Goal: Entertainment & Leisure: Browse casually

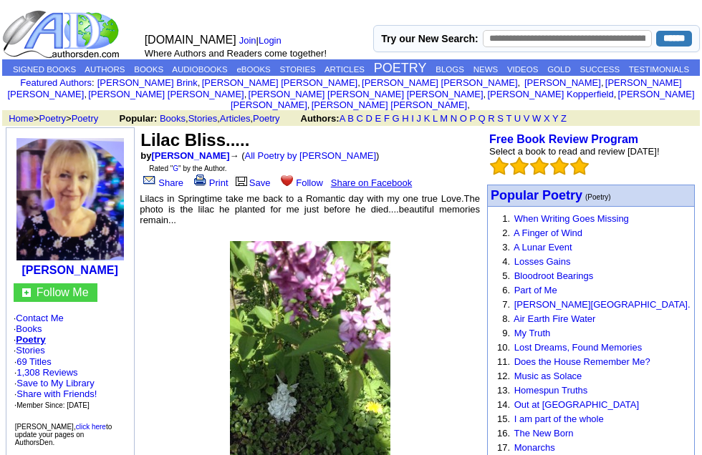
scroll to position [268, 175]
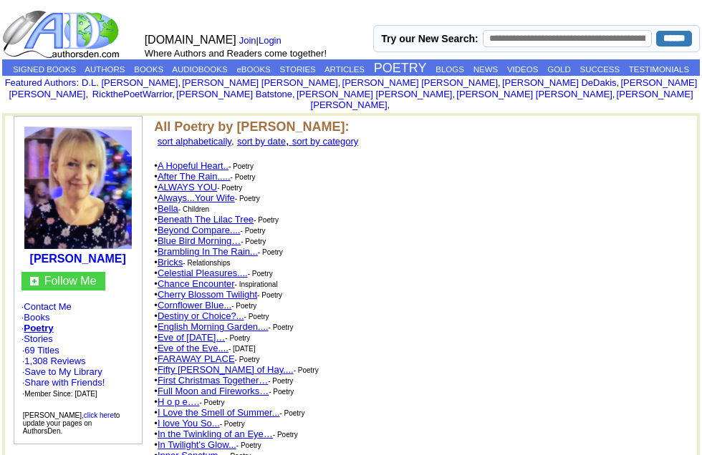
scroll to position [448, 87]
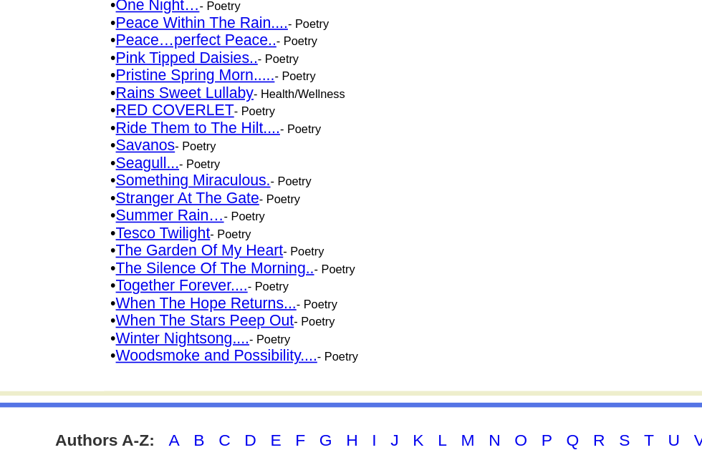
click at [200, 120] on link "Me and You...Trapped In A Time Warp." at bounding box center [237, 115] width 159 height 11
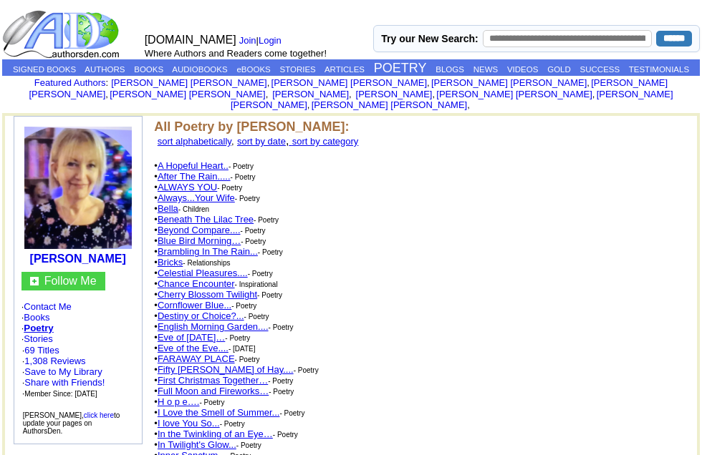
scroll to position [448, 87]
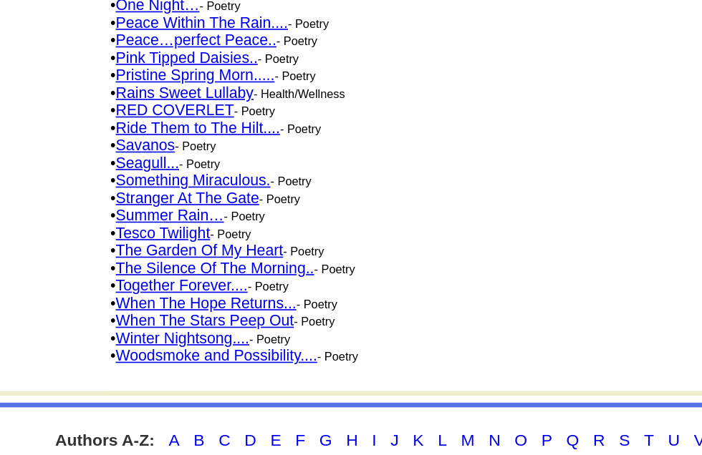
click at [158, 152] on link "Moonwish...." at bounding box center [184, 147] width 52 height 11
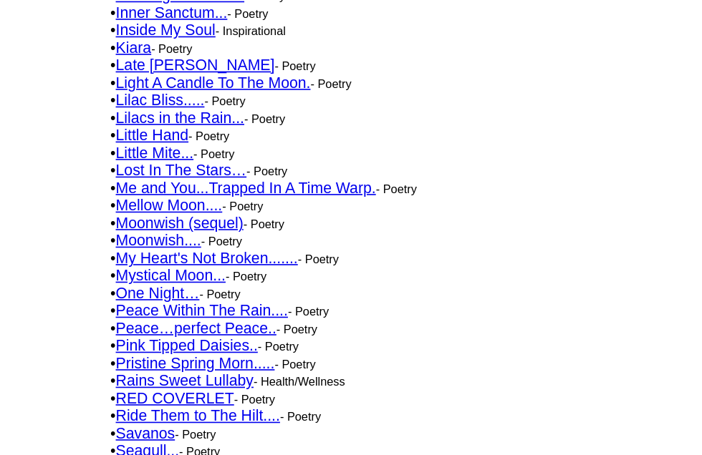
click at [158, 307] on link "Moonwish (sequel)" at bounding box center [197, 312] width 78 height 11
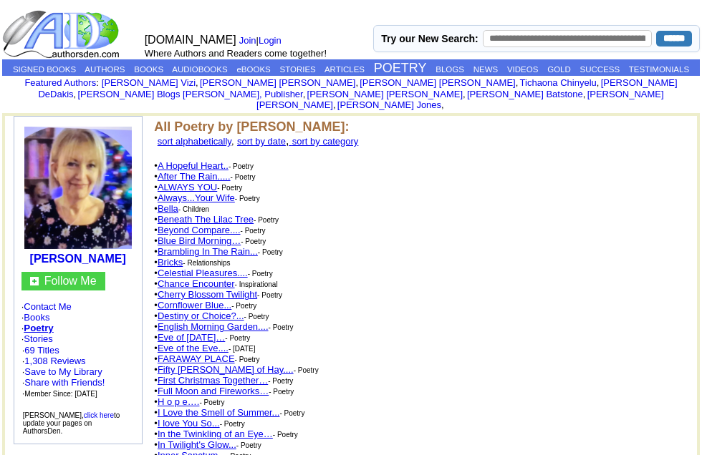
scroll to position [448, 87]
